Goal: Browse casually: Explore the website without a specific task or goal

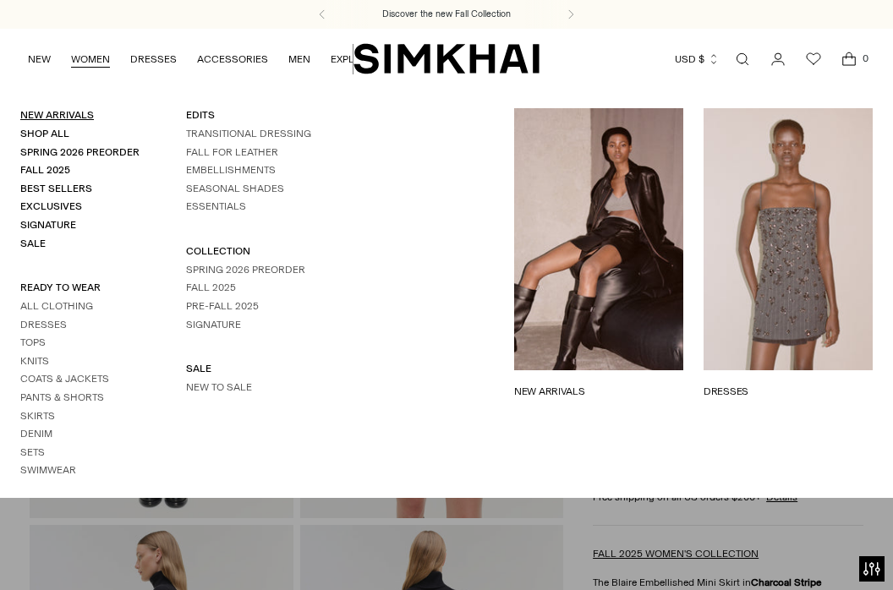
click at [58, 111] on link "New Arrivals" at bounding box center [57, 115] width 74 height 12
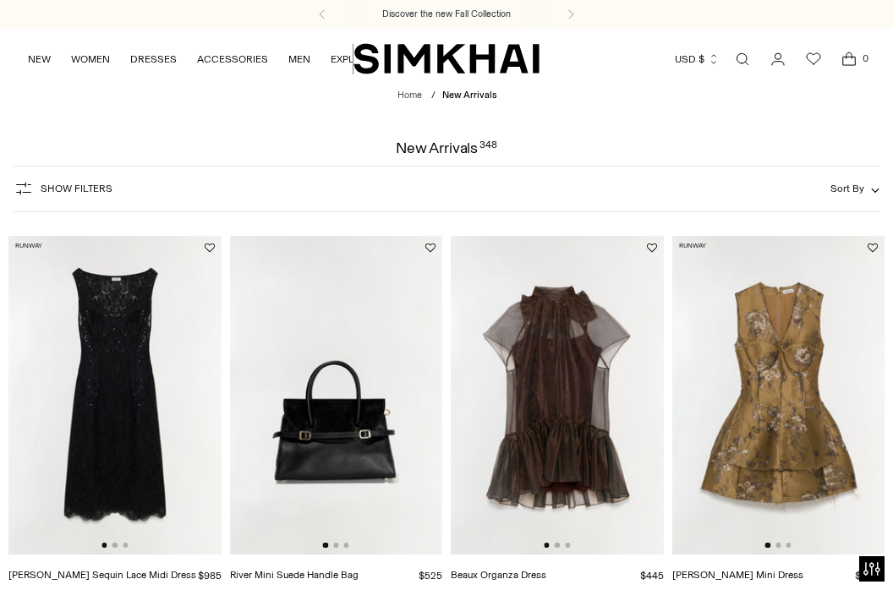
scroll to position [80, 0]
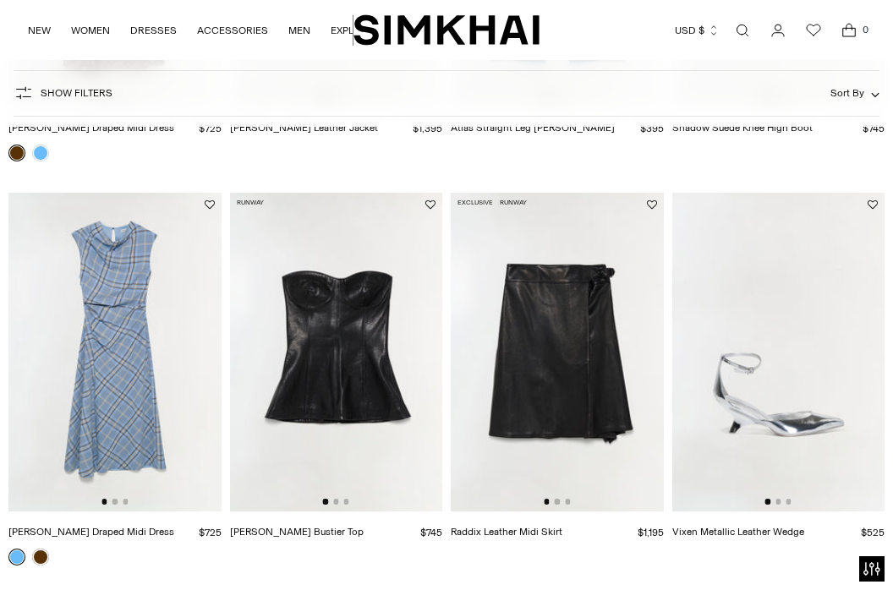
scroll to position [2083, 0]
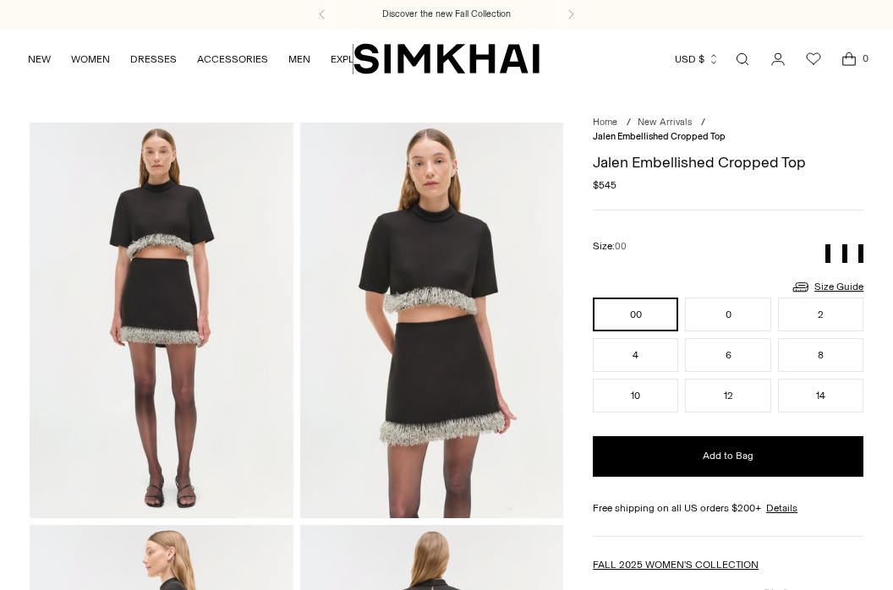
scroll to position [25, 0]
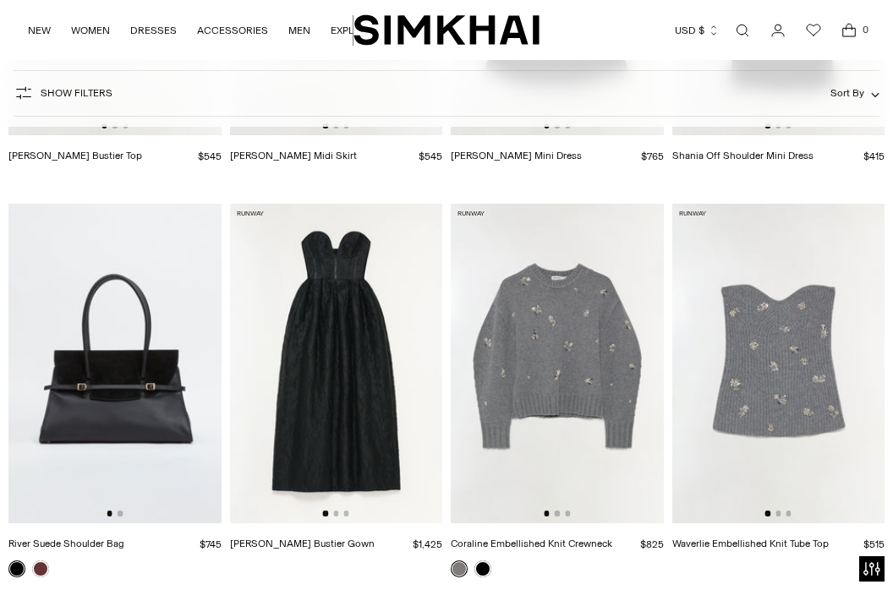
scroll to position [8980, 0]
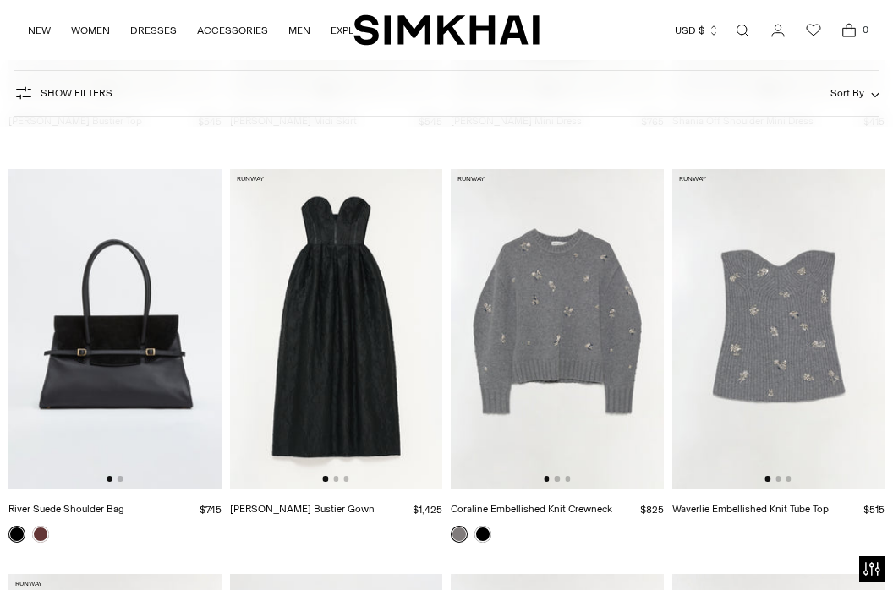
click at [775, 476] on div at bounding box center [779, 478] width 26 height 5
click at [779, 476] on button "Go to slide 2" at bounding box center [778, 478] width 5 height 5
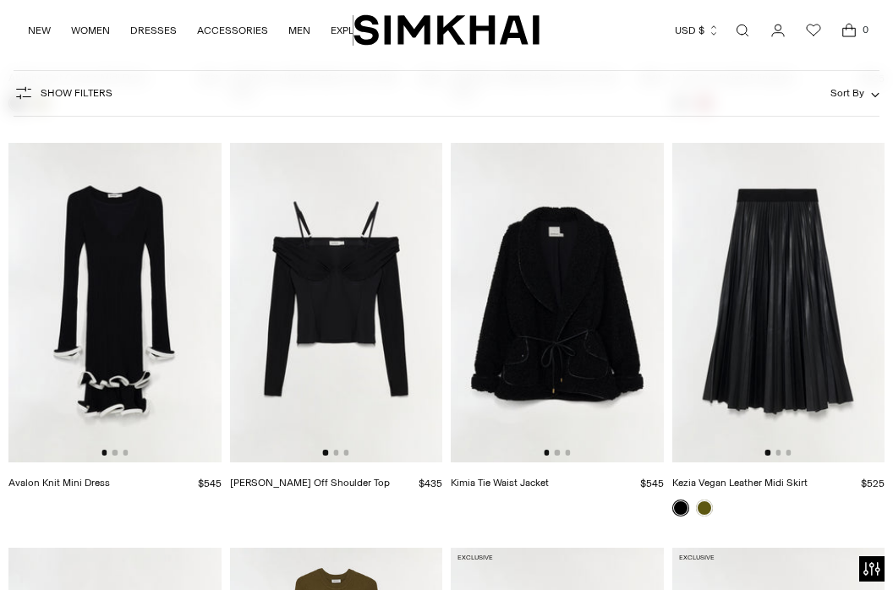
scroll to position [11882, 0]
